Goal: Answer question/provide support

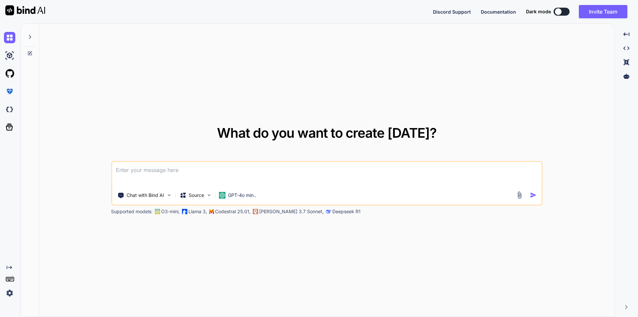
click at [157, 175] on textarea at bounding box center [327, 174] width 430 height 25
click at [117, 169] on textarea "this is our query to get the records of all the [DATE] appointment record accor…" at bounding box center [327, 174] width 430 height 25
click at [361, 170] on textarea "This is our query to get the records of all the [DATE] appointment record accor…" at bounding box center [327, 174] width 430 height 25
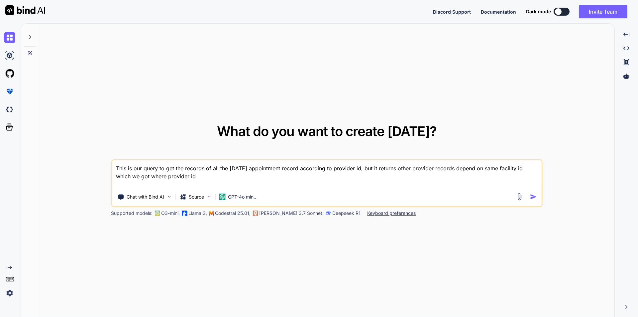
paste textarea "$facilities = Facility::with( ['todayAppointments.patient' => function ($query)…"
type textarea "This is our query to get the records of all the [DATE] appointment record accor…"
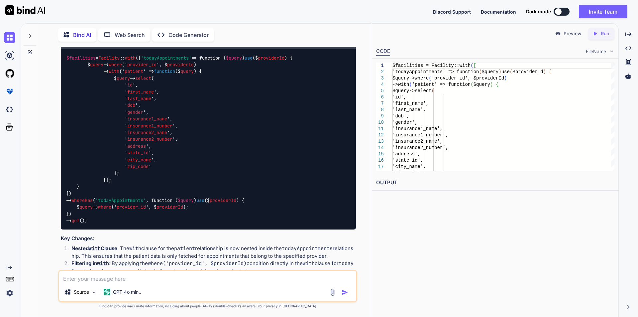
scroll to position [99, 0]
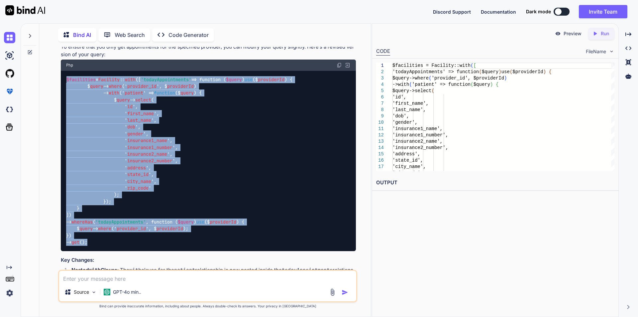
drag, startPoint x: 68, startPoint y: 80, endPoint x: 98, endPoint y: 247, distance: 169.7
click at [98, 247] on div "$facilities = Facility :: with ([ 'todayAppointments' => function ( $query ) us…" at bounding box center [208, 161] width 295 height 180
copy code "$facilities = Facility :: with ([ 'todayAppointments' => function ( $query ) us…"
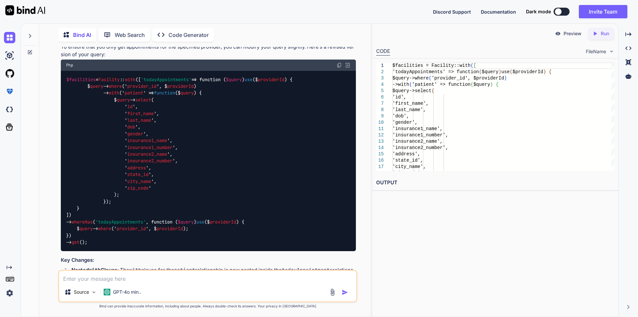
click at [155, 278] on textarea at bounding box center [207, 277] width 297 height 12
paste textarea "syntax error, unexpected token "=>", expecting ")""
click at [64, 280] on textarea "syntax error, unexpected token "=>", expecting ")"" at bounding box center [207, 277] width 297 height 12
click at [221, 278] on textarea "we got syntax error, unexpected token "=>", expecting ")"" at bounding box center [207, 277] width 297 height 12
paste textarea "$query->where('provider_id', $providerId)->with('patient' => function ($query) {"
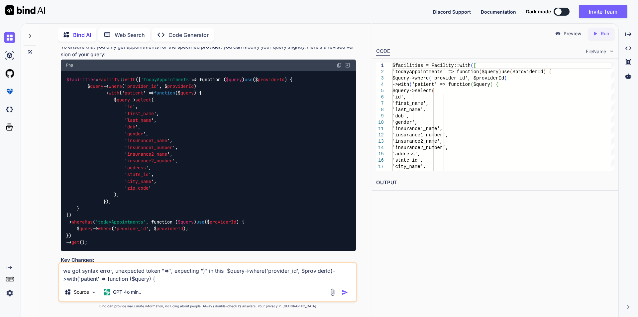
type textarea "we got syntax error, unexpected token "=>", expecting ")" in this $query->where…"
click at [344, 292] on img "button" at bounding box center [345, 292] width 7 height 7
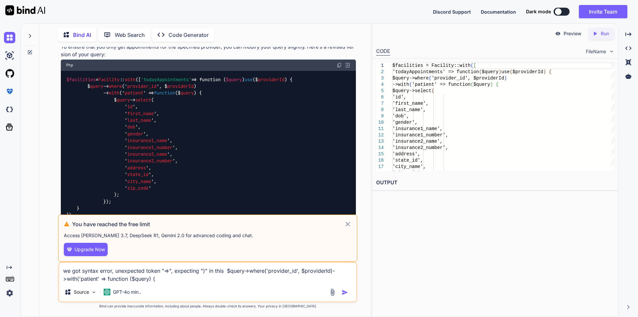
click at [247, 279] on textarea "we got syntax error, unexpected token "=>", expecting ")" in this $query->where…" at bounding box center [207, 273] width 297 height 20
click at [349, 225] on icon at bounding box center [348, 224] width 8 height 8
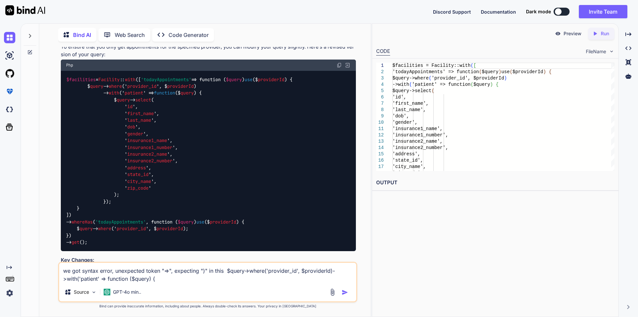
click at [179, 279] on textarea "we got syntax error, unexpected token "=>", expecting ")" in this $query->where…" at bounding box center [207, 273] width 297 height 20
click at [347, 294] on img "button" at bounding box center [345, 292] width 7 height 7
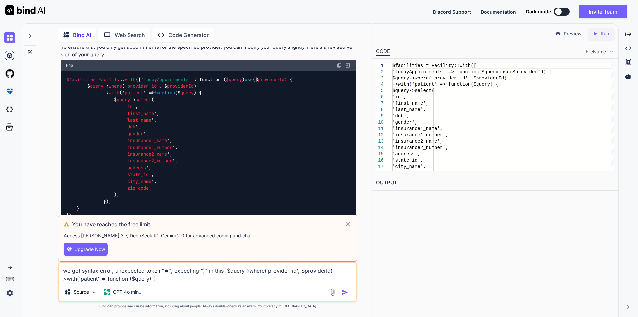
drag, startPoint x: 175, startPoint y: 280, endPoint x: 61, endPoint y: 270, distance: 115.2
click at [61, 270] on textarea "we got syntax error, unexpected token "=>", expecting ")" in this $query->where…" at bounding box center [207, 273] width 297 height 20
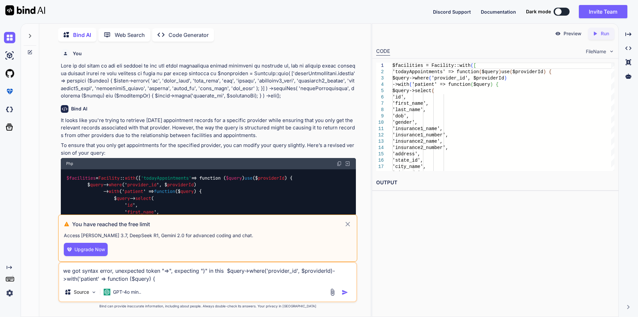
scroll to position [0, 0]
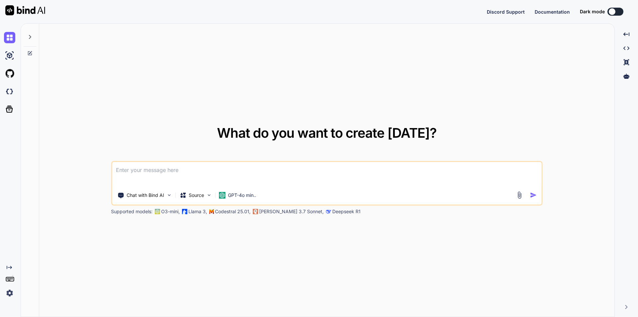
click at [145, 173] on textarea at bounding box center [327, 174] width 430 height 25
type textarea "x"
click at [215, 170] on textarea at bounding box center [327, 174] width 430 height 25
paste textarea "we got syntax error, unexpected token "=>", expecting ")" in this $query->where…"
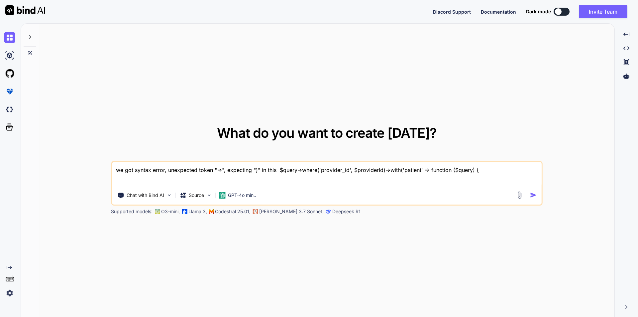
type textarea "we got syntax error, unexpected token "=>", expecting ")" in this $query->where…"
click at [531, 193] on img "button" at bounding box center [533, 195] width 7 height 7
